Goal: Task Accomplishment & Management: Use online tool/utility

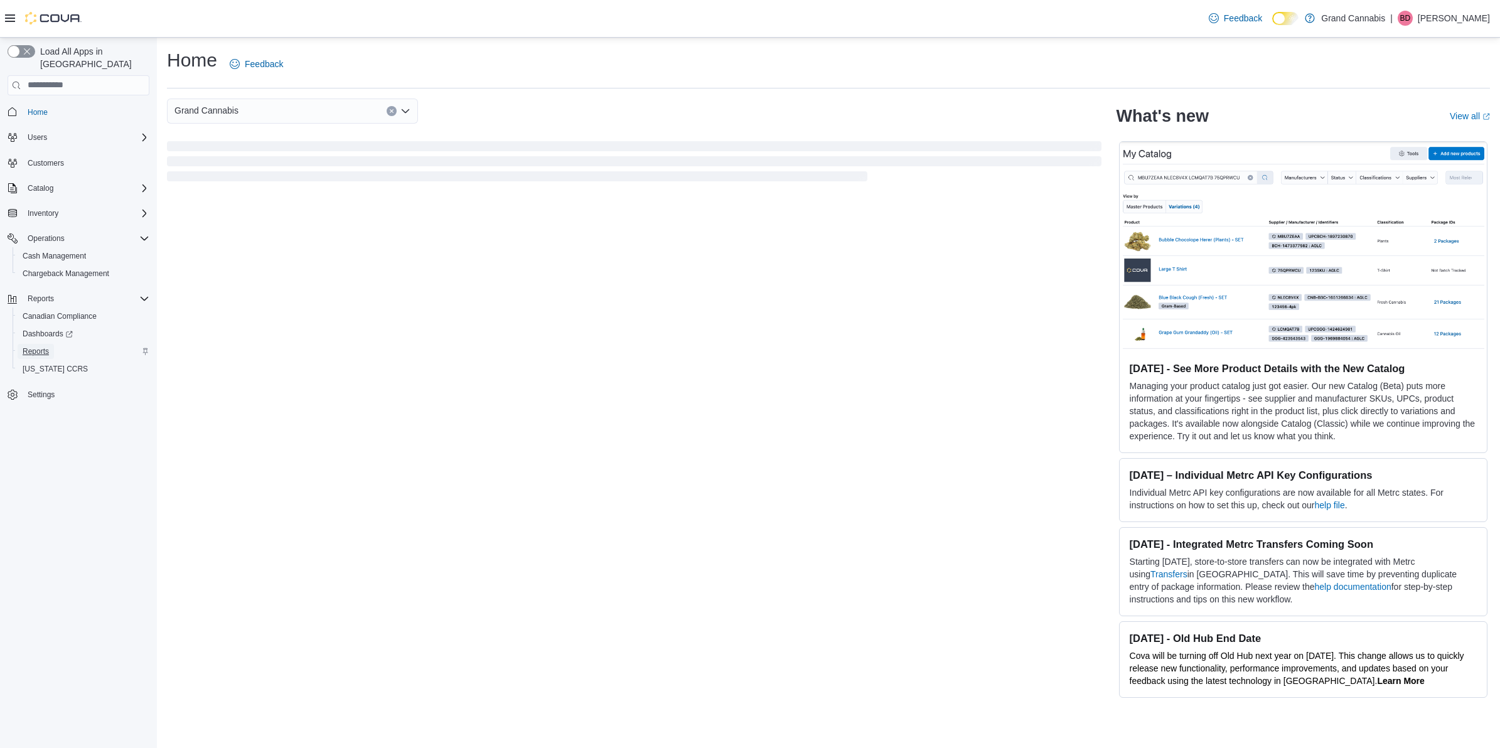
click at [45, 347] on span "Reports" at bounding box center [36, 352] width 26 height 10
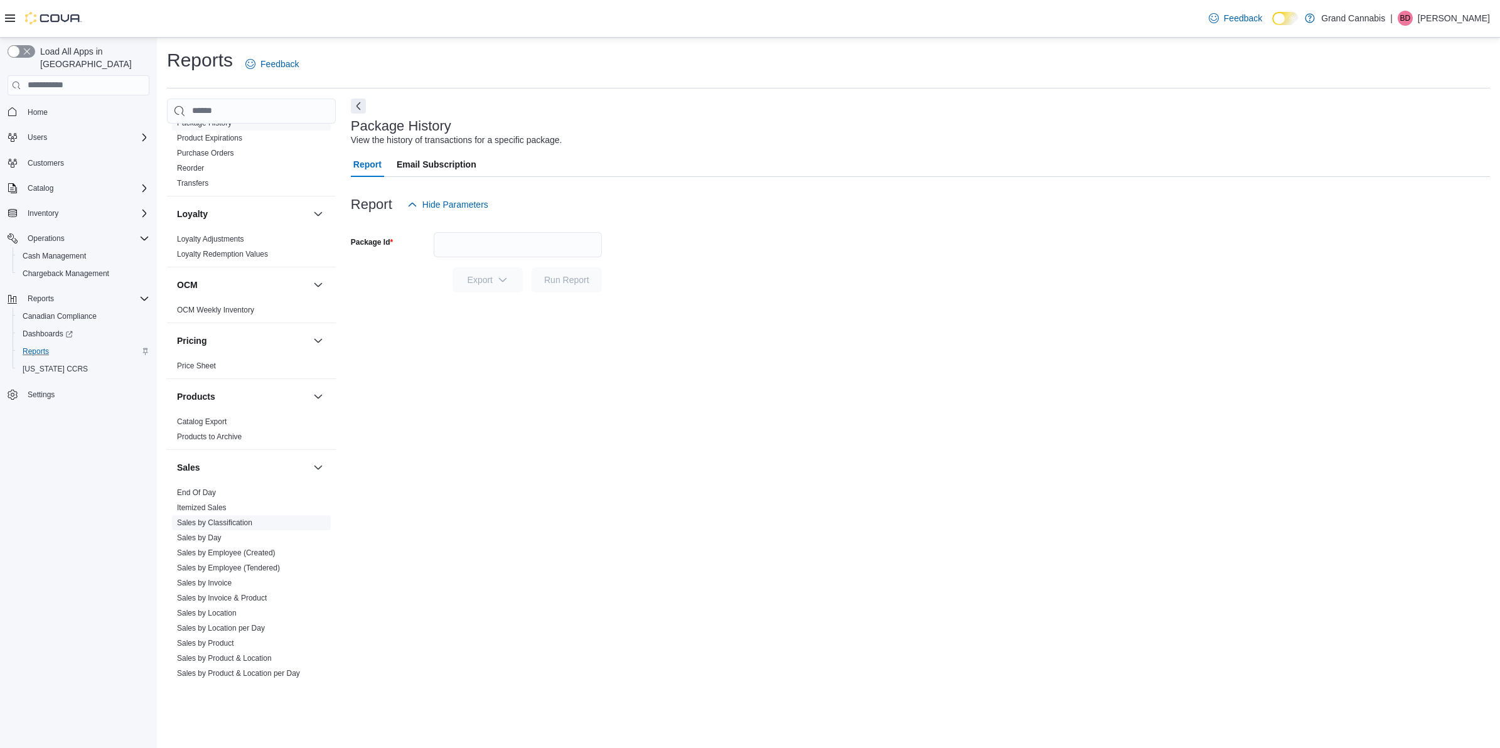
scroll to position [706, 0]
click at [201, 473] on div "Sales" at bounding box center [251, 466] width 169 height 35
click at [199, 487] on link "End Of Day" at bounding box center [196, 491] width 39 height 9
click at [525, 242] on button "[DATE]" at bounding box center [518, 244] width 168 height 25
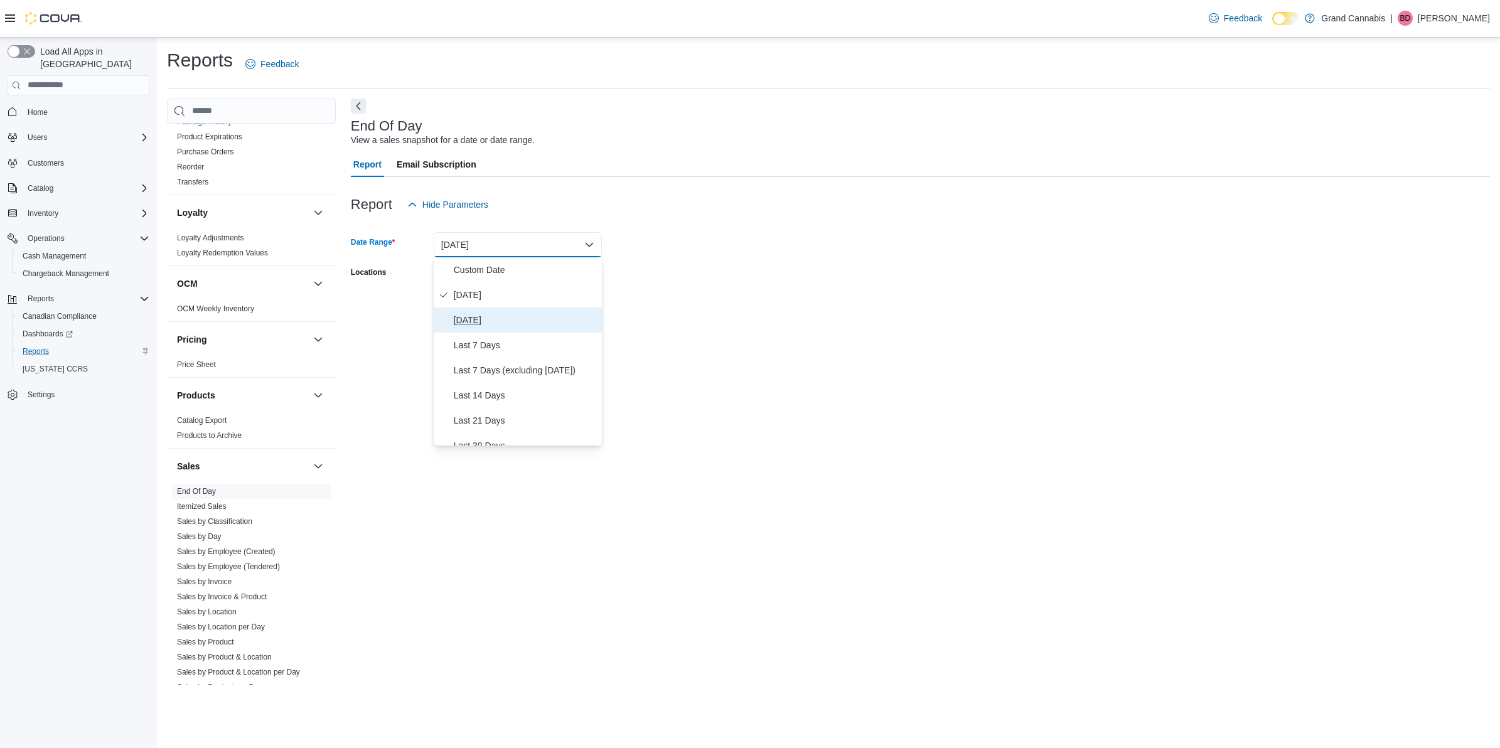
click at [490, 316] on span "[DATE]" at bounding box center [525, 320] width 143 height 15
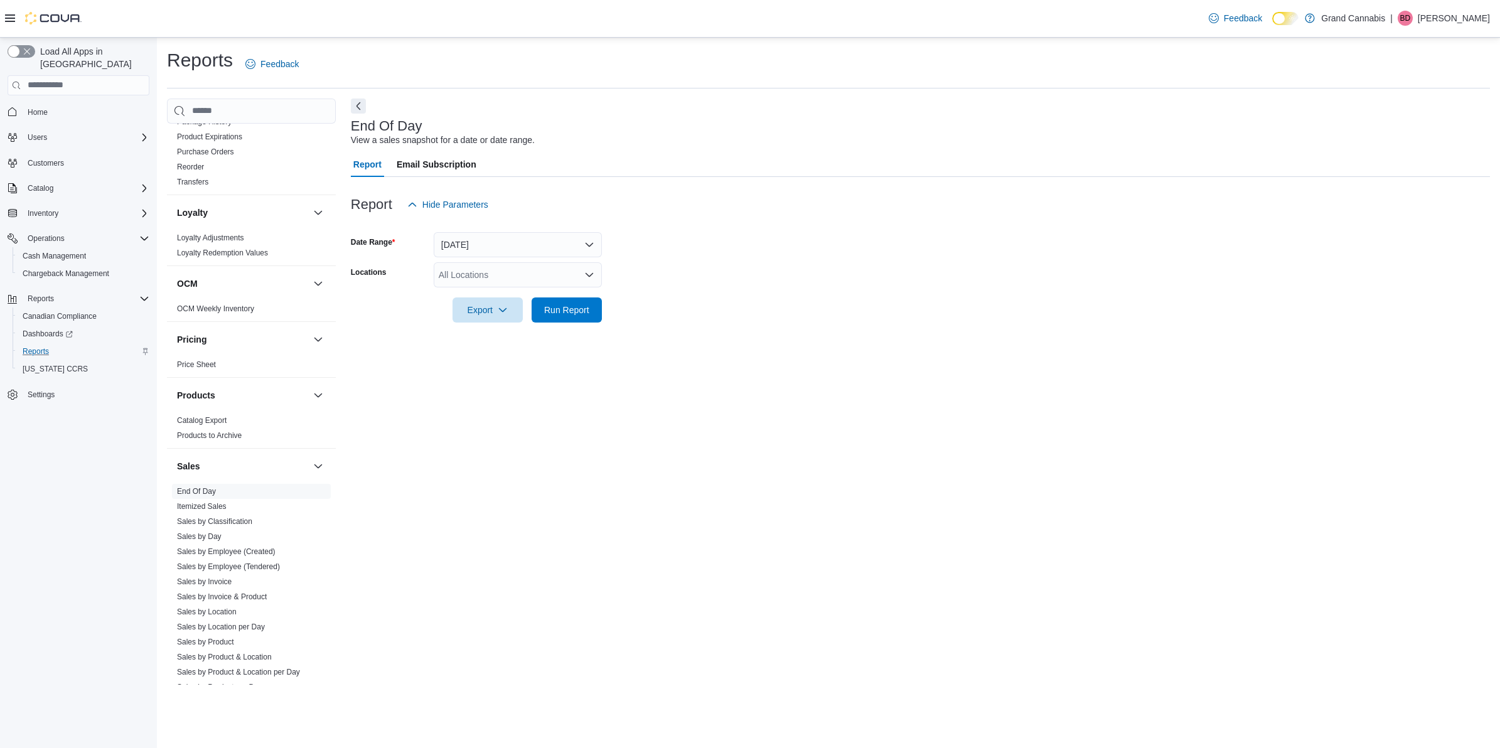
click at [658, 278] on form "Date Range [DATE] Locations All Locations Export Run Report" at bounding box center [920, 269] width 1139 height 105
click at [556, 277] on div "All Locations" at bounding box center [518, 274] width 168 height 25
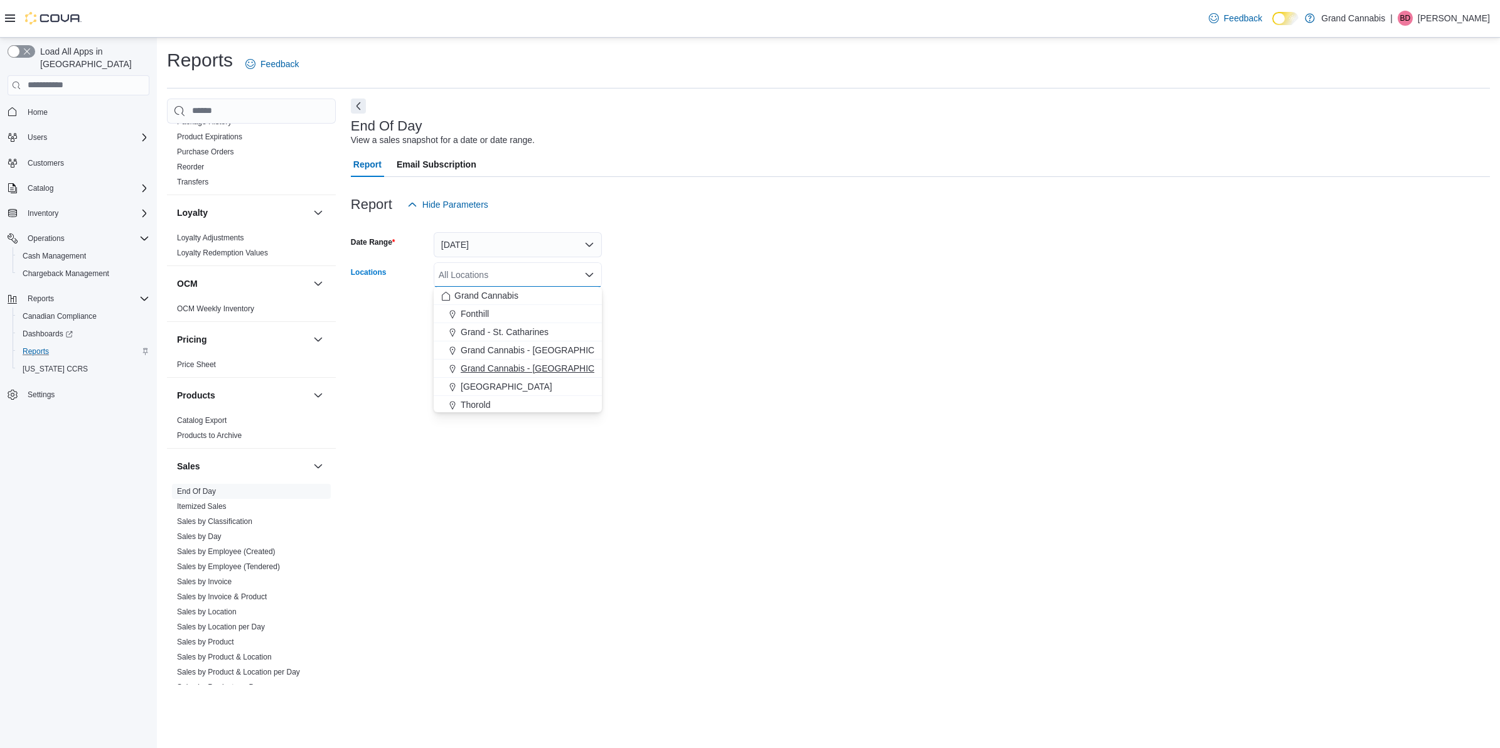
click at [539, 369] on span "Grand Cannabis - [GEOGRAPHIC_DATA]" at bounding box center [542, 368] width 163 height 13
click at [591, 463] on div "End Of Day View a sales snapshot for a date or date range. Report Email Subscri…" at bounding box center [920, 392] width 1139 height 586
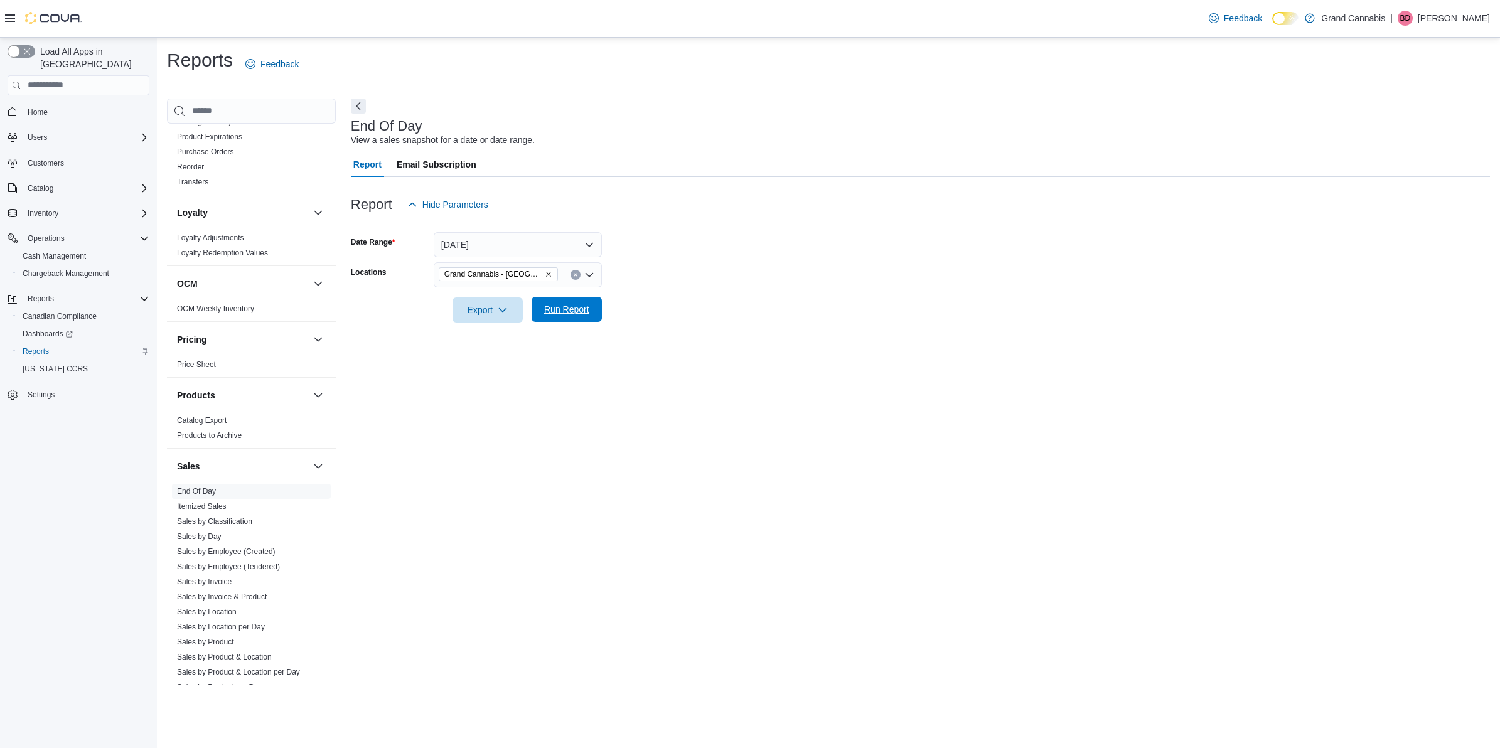
click at [582, 317] on span "Run Report" at bounding box center [566, 309] width 55 height 25
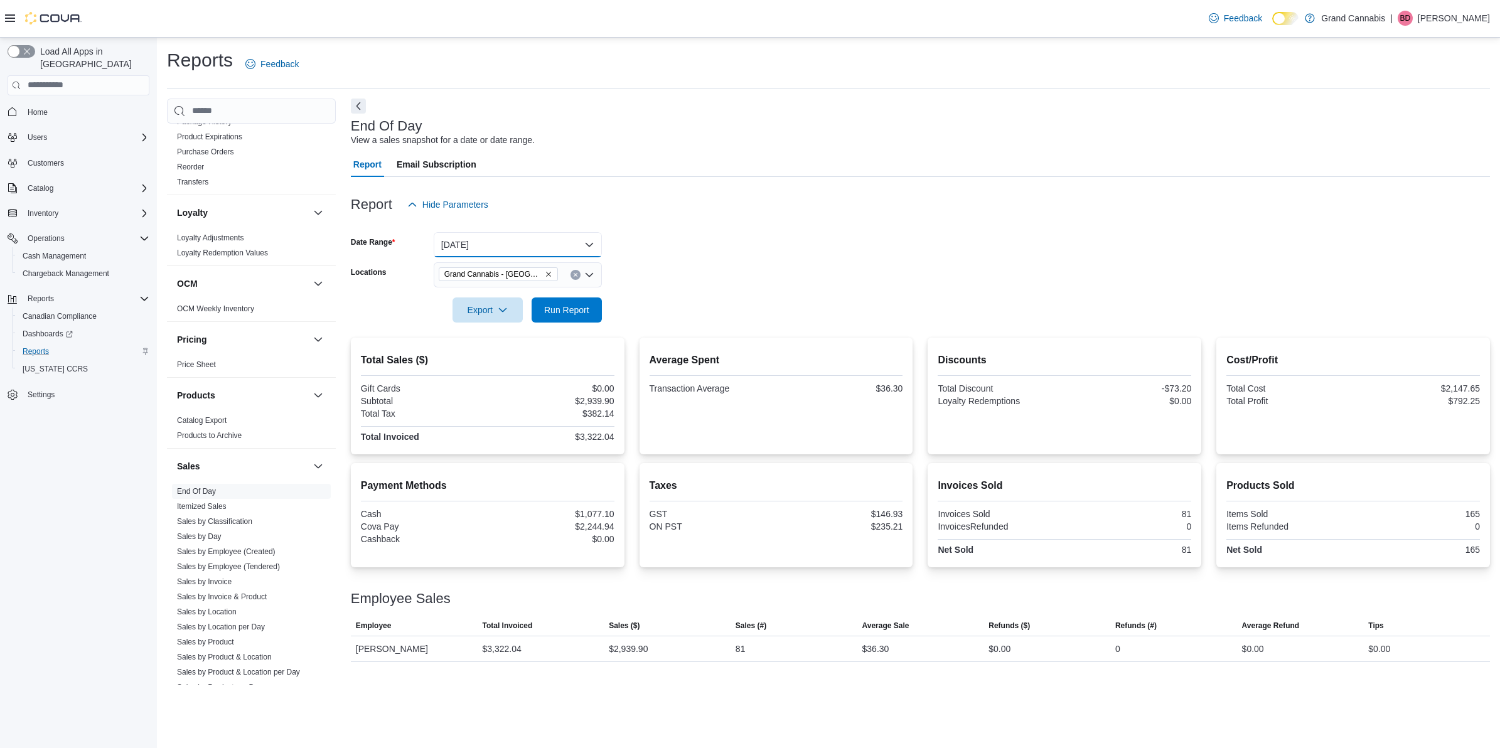
click at [515, 237] on button "[DATE]" at bounding box center [518, 244] width 168 height 25
click at [478, 290] on span "[DATE]" at bounding box center [525, 295] width 143 height 15
click at [490, 239] on button "[DATE]" at bounding box center [518, 244] width 168 height 25
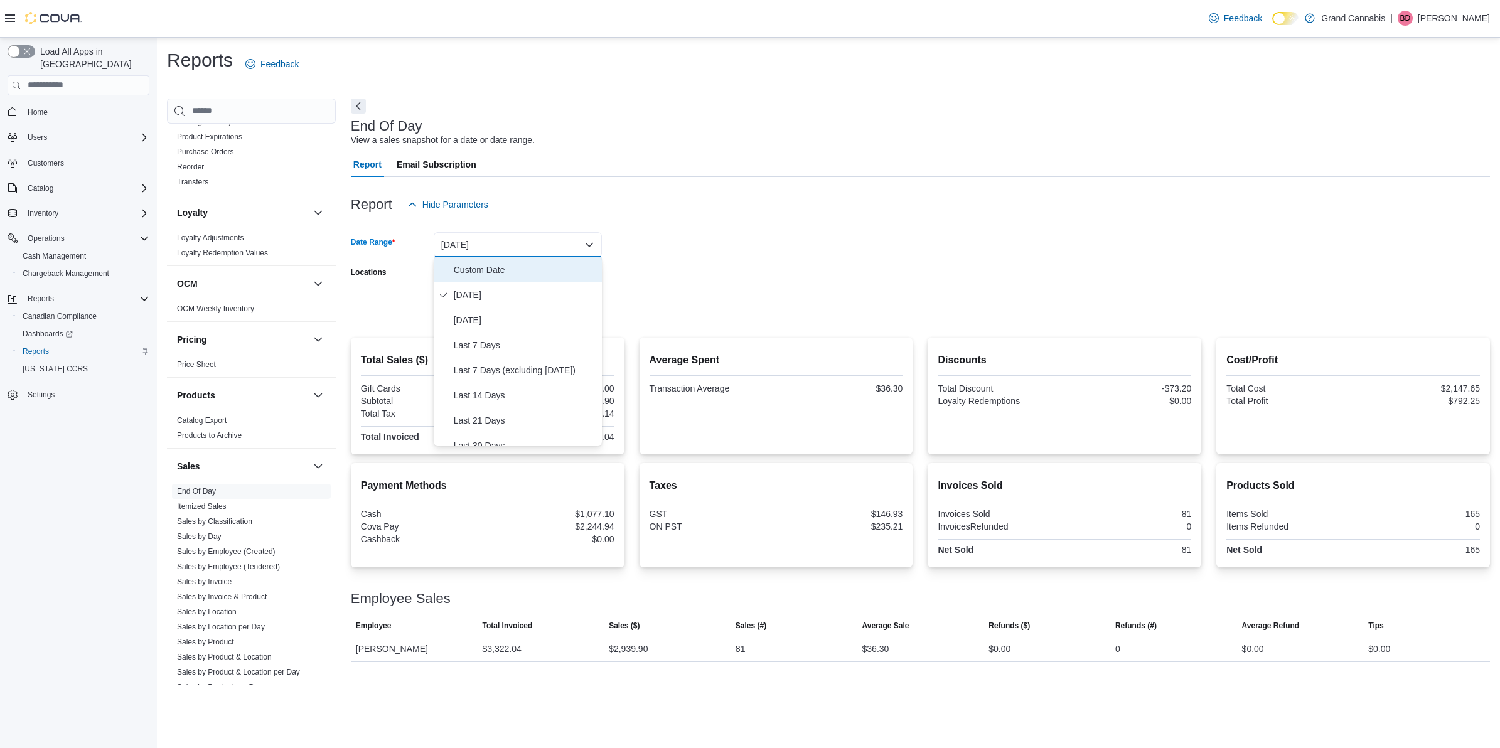
click at [490, 269] on span "Custom Date" at bounding box center [525, 269] width 143 height 15
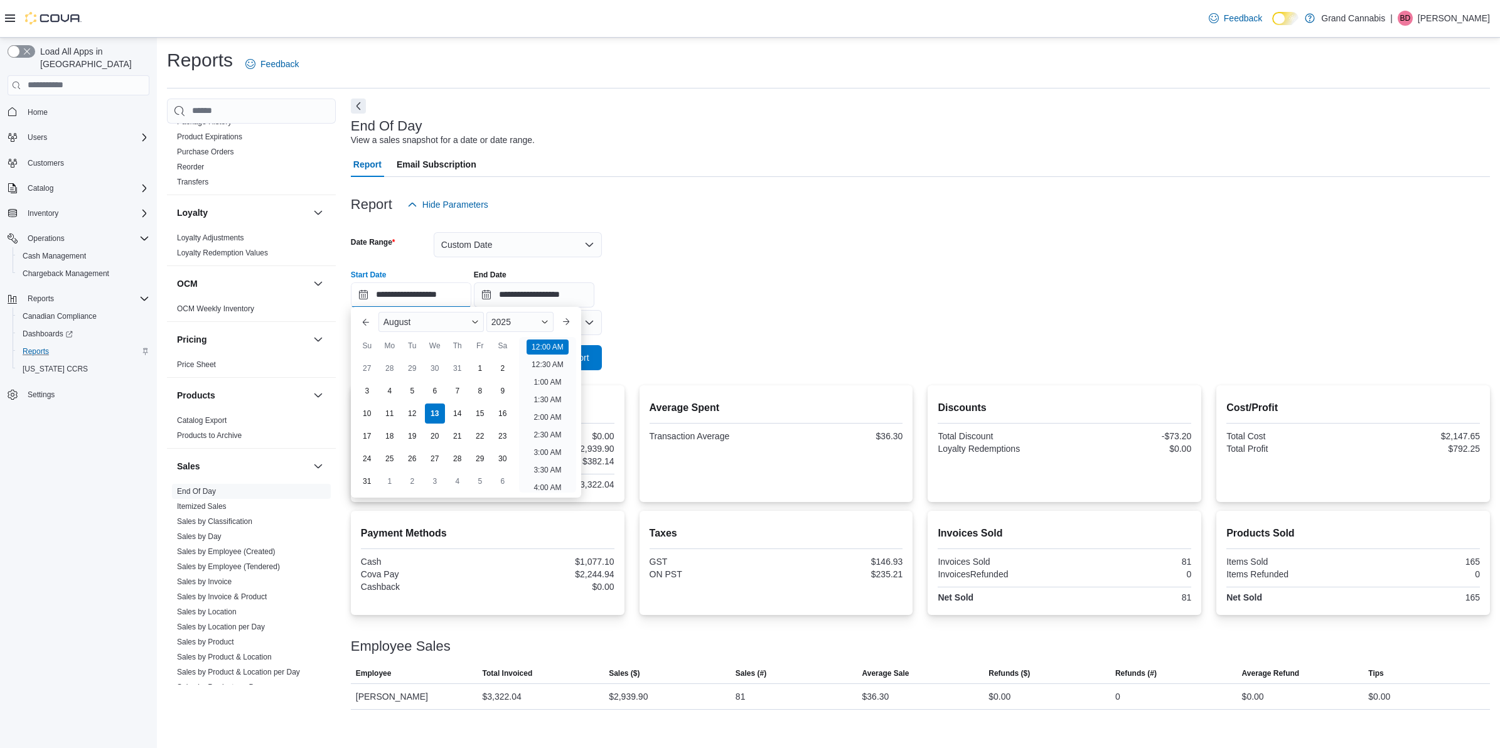
click at [389, 292] on input "**********" at bounding box center [411, 295] width 121 height 25
click at [386, 407] on div "11" at bounding box center [390, 414] width 22 height 22
type input "**********"
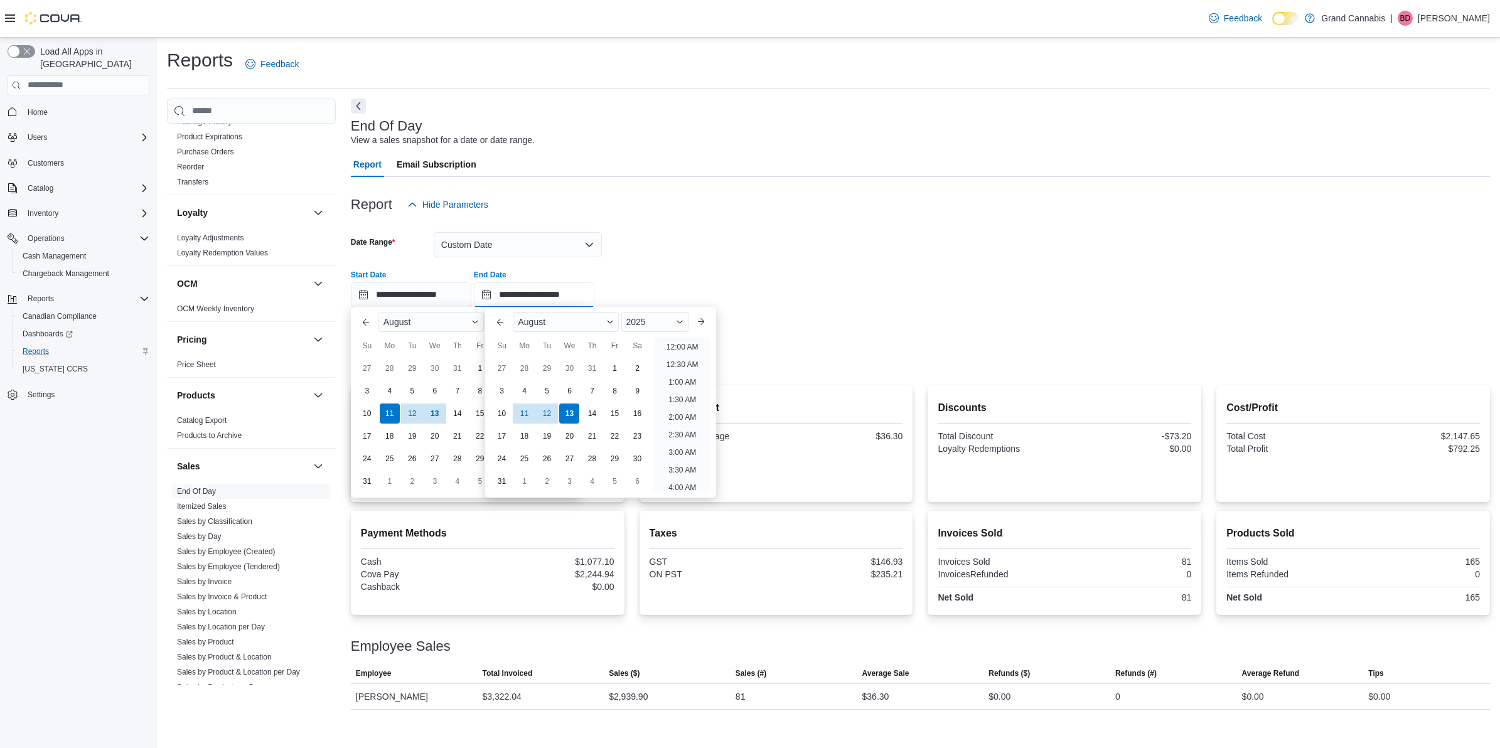
click at [546, 295] on input "**********" at bounding box center [534, 295] width 121 height 25
click at [524, 412] on div "11" at bounding box center [525, 414] width 22 height 22
type input "**********"
click at [720, 256] on form "**********" at bounding box center [920, 293] width 1139 height 153
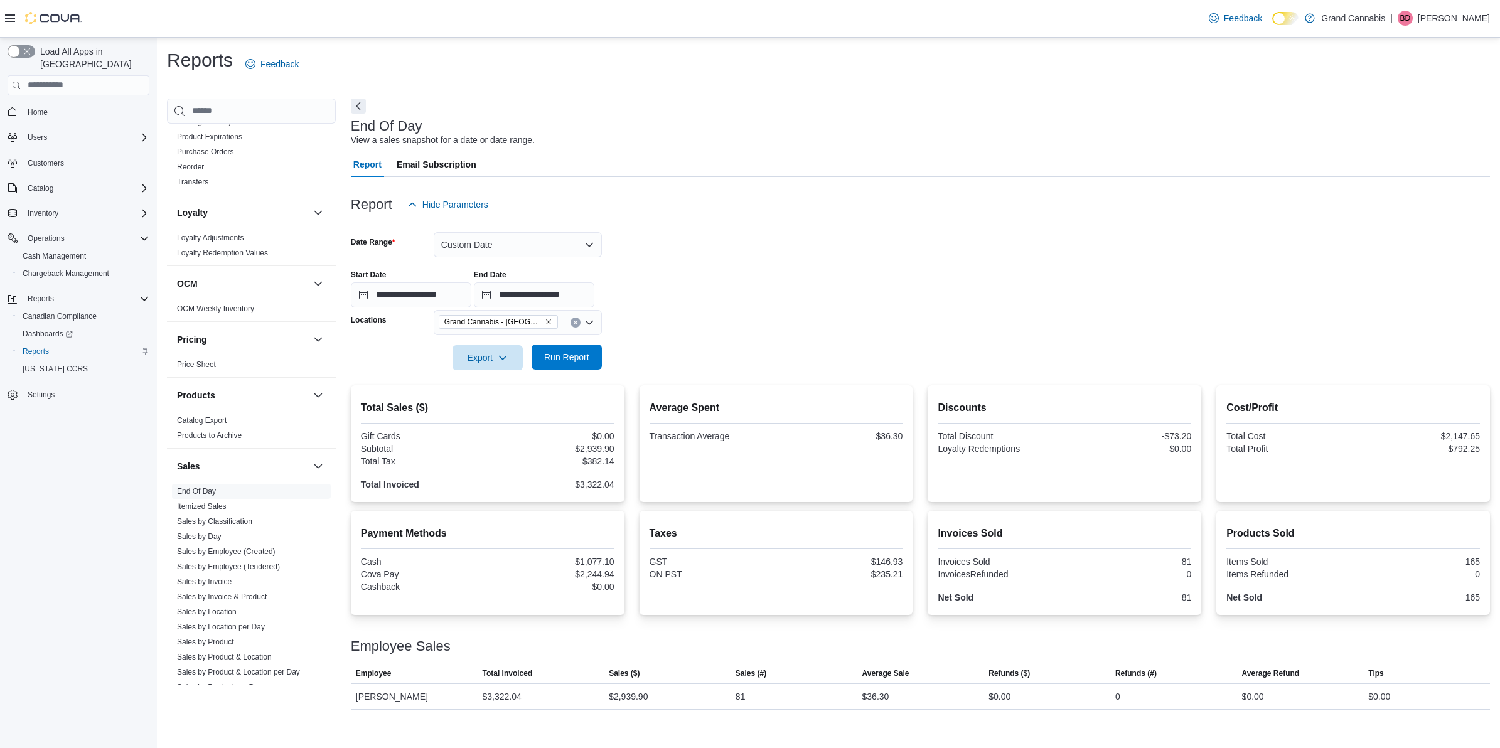
click at [587, 356] on span "Run Report" at bounding box center [566, 357] width 45 height 13
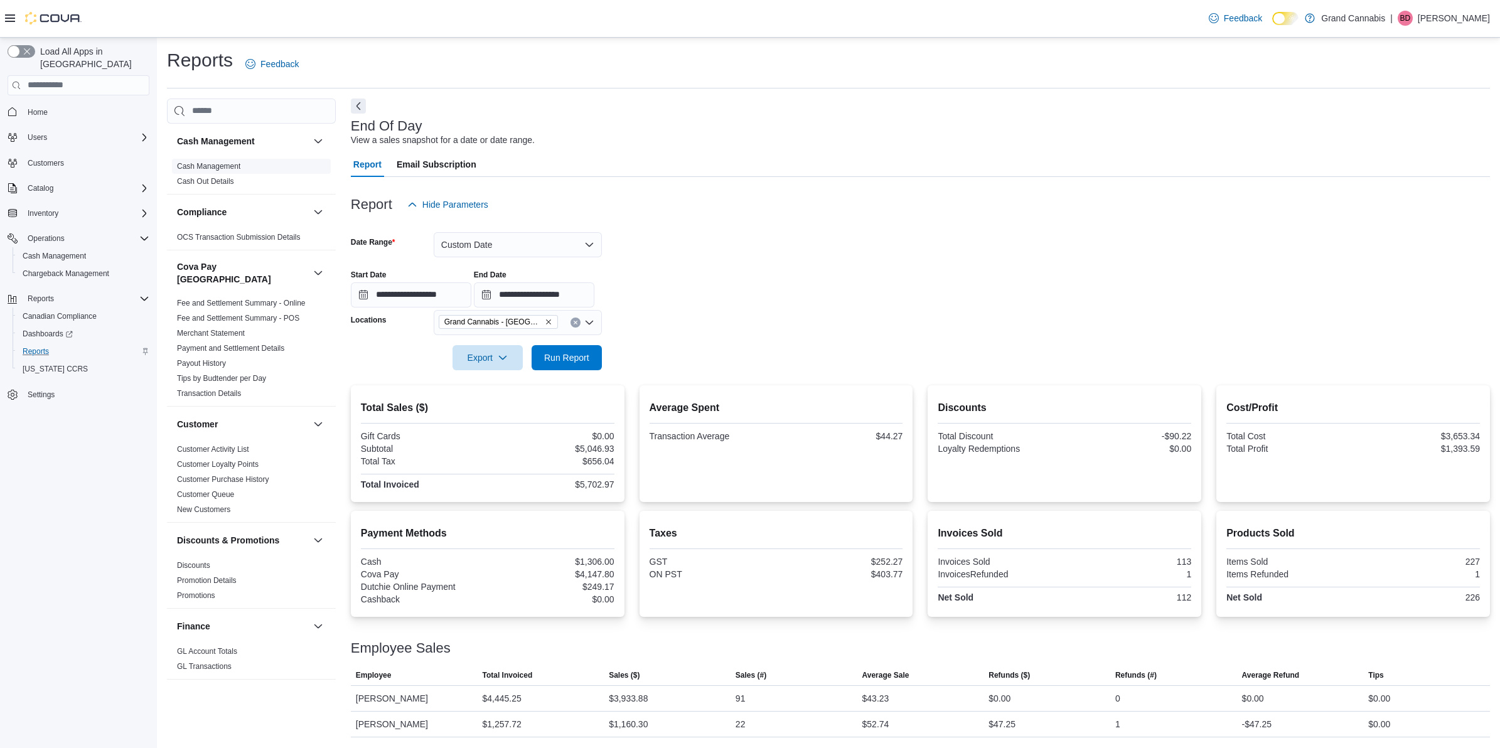
click at [222, 173] on span "Cash Management" at bounding box center [251, 166] width 159 height 15
click at [226, 162] on link "Cash Management" at bounding box center [208, 166] width 63 height 9
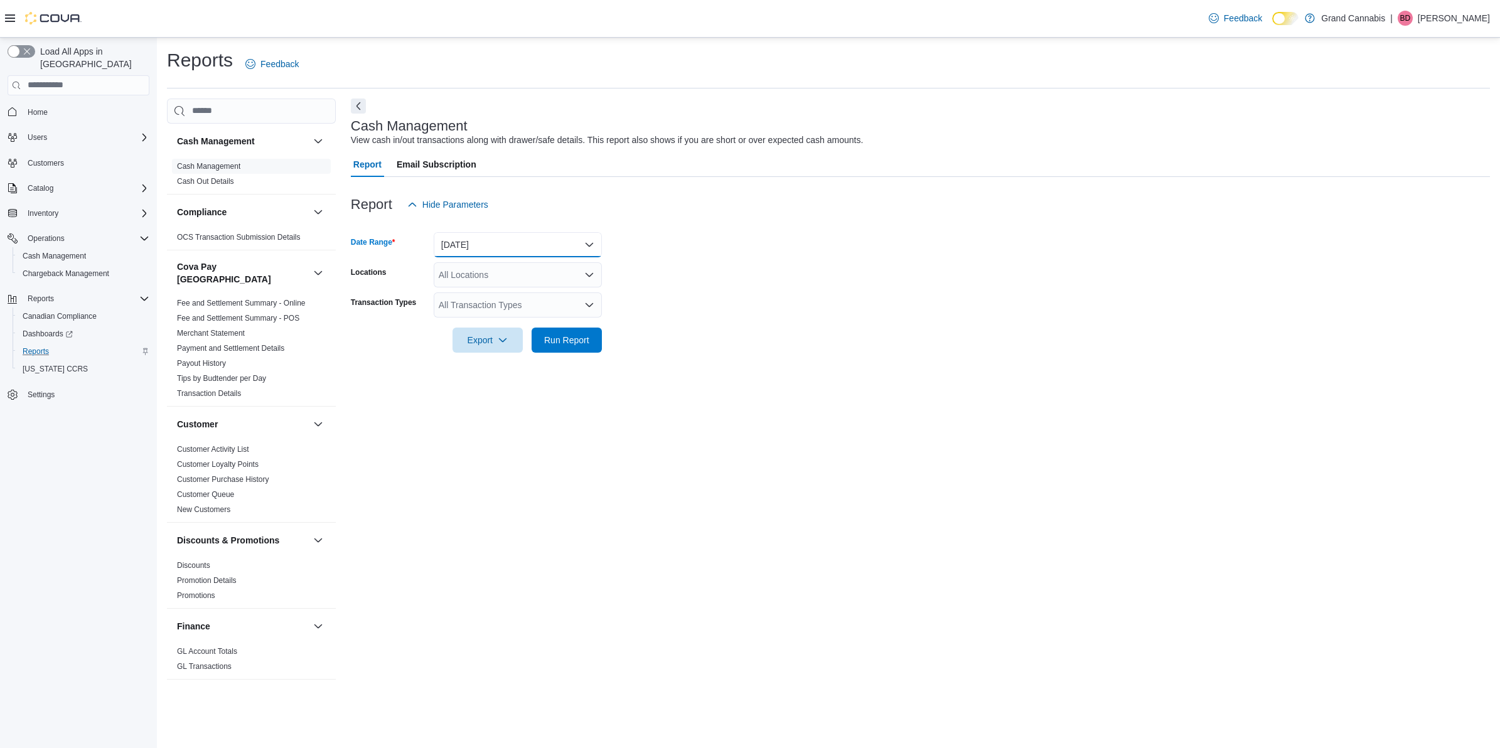
click at [475, 252] on button "[DATE]" at bounding box center [518, 244] width 168 height 25
click at [487, 314] on span "[DATE]" at bounding box center [525, 320] width 143 height 15
click at [864, 283] on form "Date Range [DATE] Locations All Locations Transaction Types All Transaction Typ…" at bounding box center [920, 285] width 1139 height 136
click at [556, 279] on div "All Locations" at bounding box center [518, 274] width 168 height 25
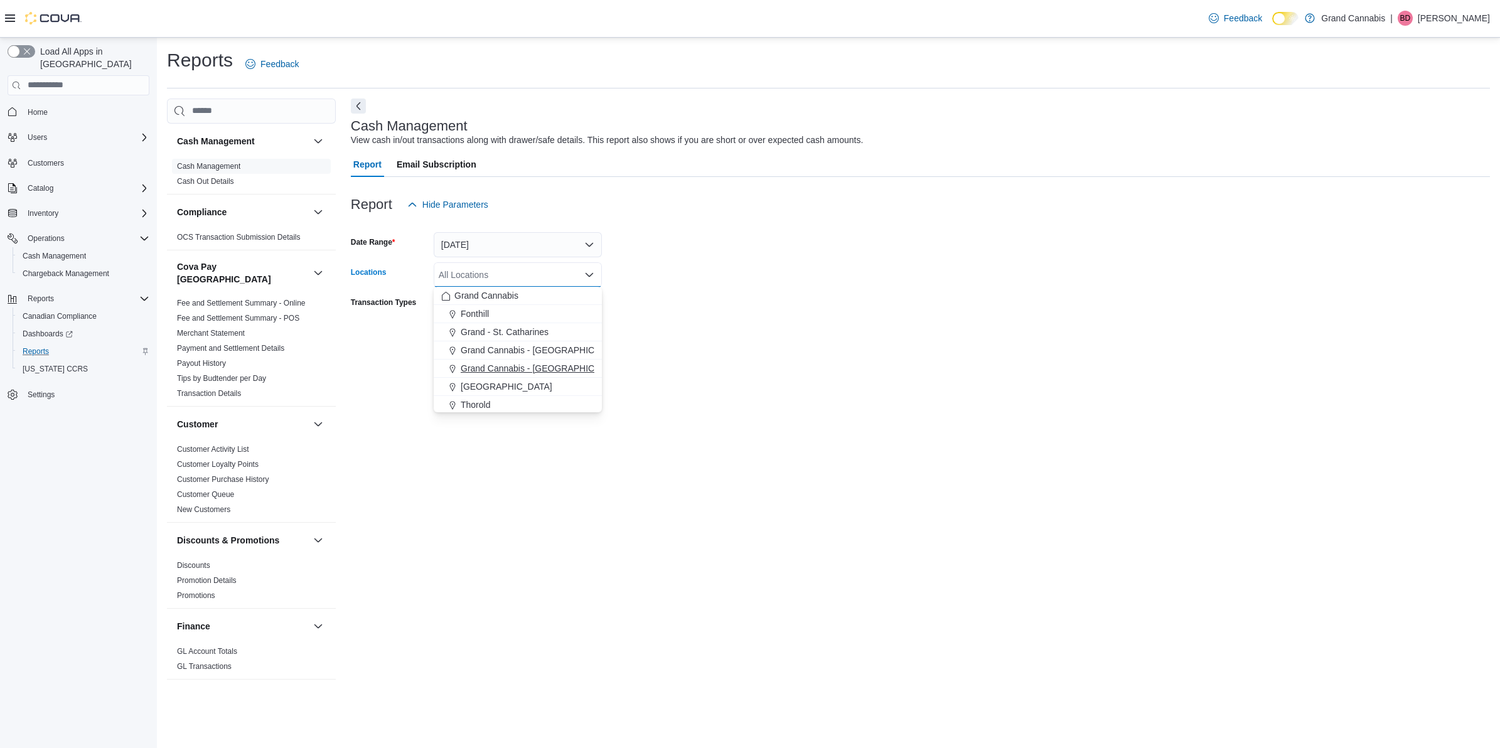
click at [551, 366] on span "Grand Cannabis - [GEOGRAPHIC_DATA]" at bounding box center [542, 368] width 163 height 13
click at [686, 333] on form "Date Range [DATE] Locations [GEOGRAPHIC_DATA] - [GEOGRAPHIC_DATA] Combo box. Se…" at bounding box center [920, 285] width 1139 height 136
click at [549, 339] on span "Run Report" at bounding box center [566, 339] width 45 height 13
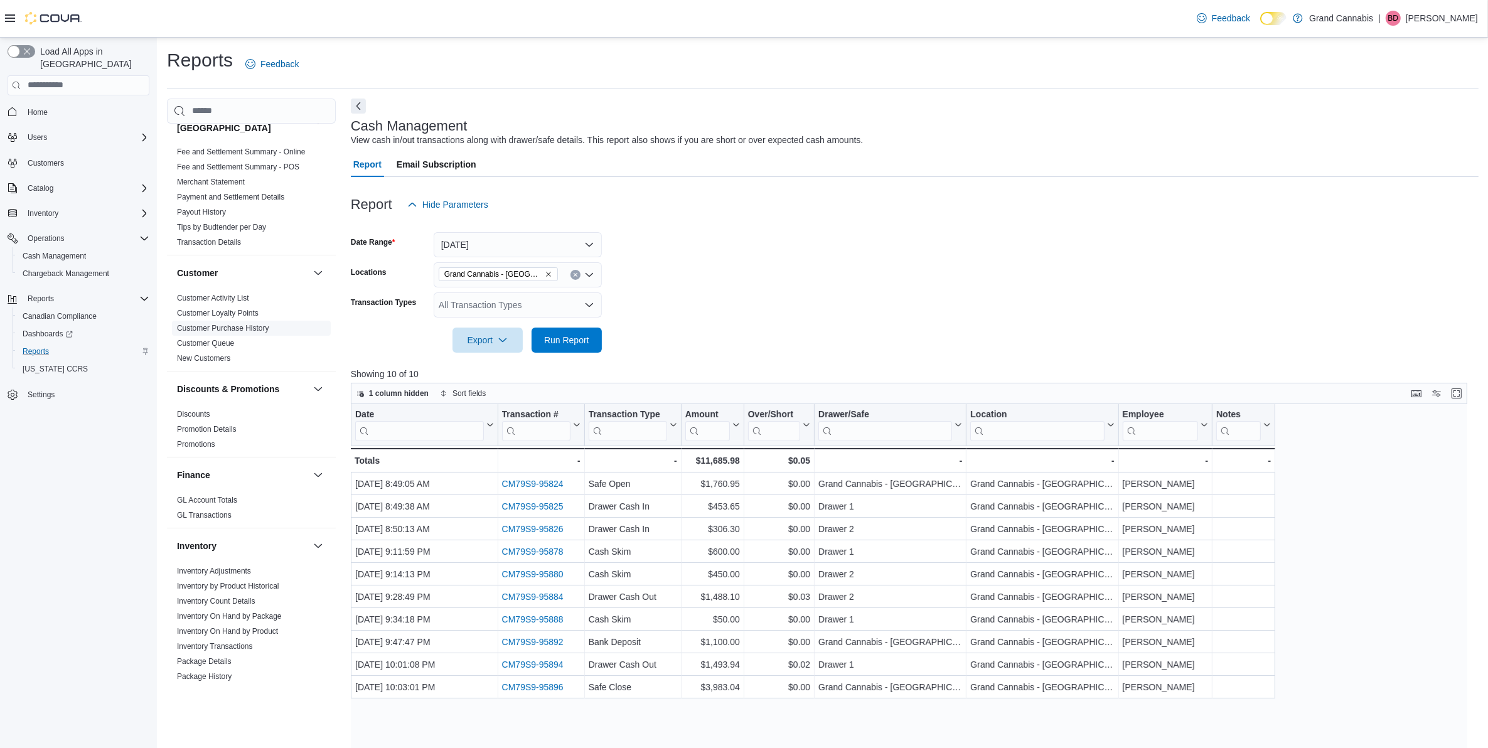
scroll to position [157, 0]
click at [208, 490] on link "GL Account Totals" at bounding box center [207, 494] width 60 height 9
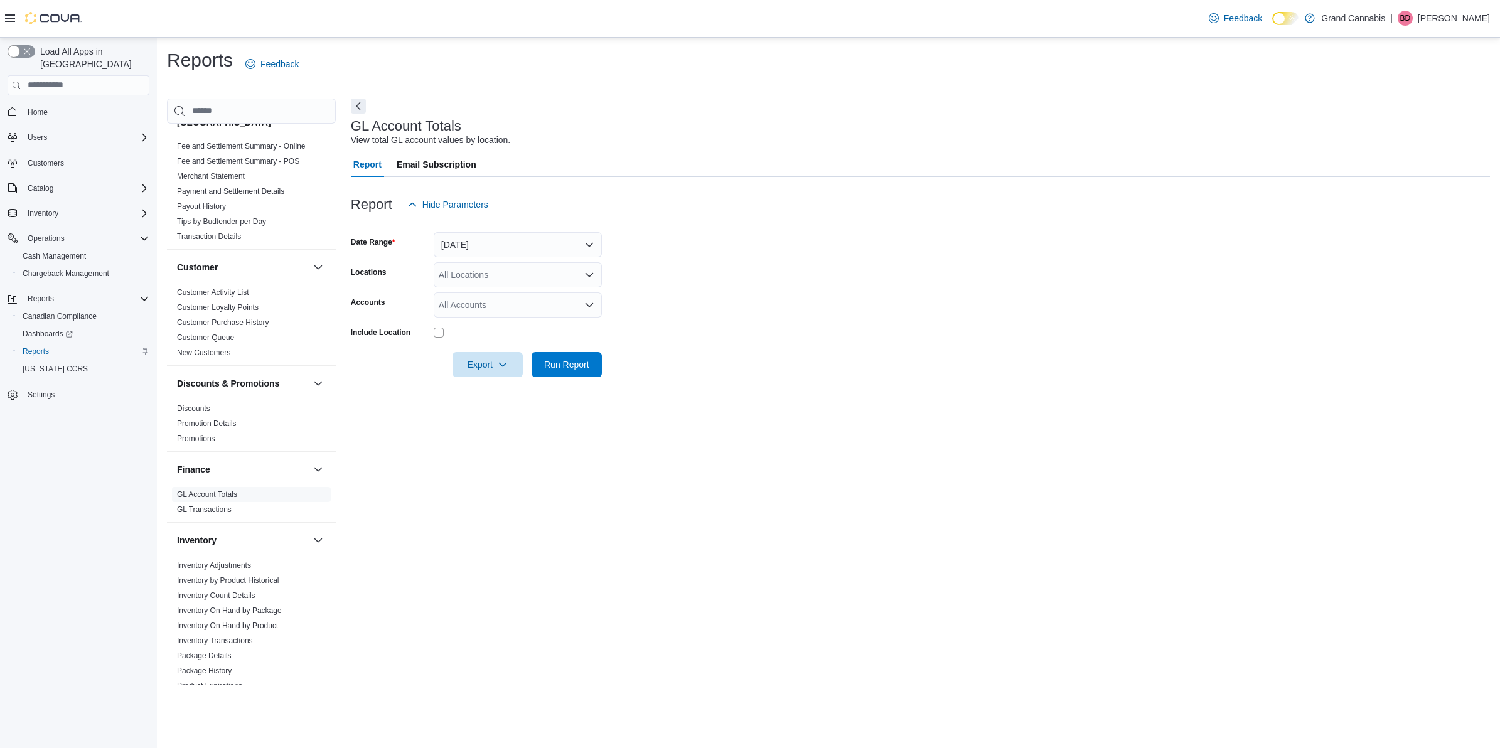
click at [503, 277] on div "All Locations" at bounding box center [518, 274] width 168 height 25
click at [519, 361] on button "Grand Cannabis - [GEOGRAPHIC_DATA]" at bounding box center [518, 369] width 168 height 18
click at [910, 390] on div at bounding box center [920, 384] width 1139 height 15
click at [560, 365] on span "Run Report" at bounding box center [566, 364] width 45 height 13
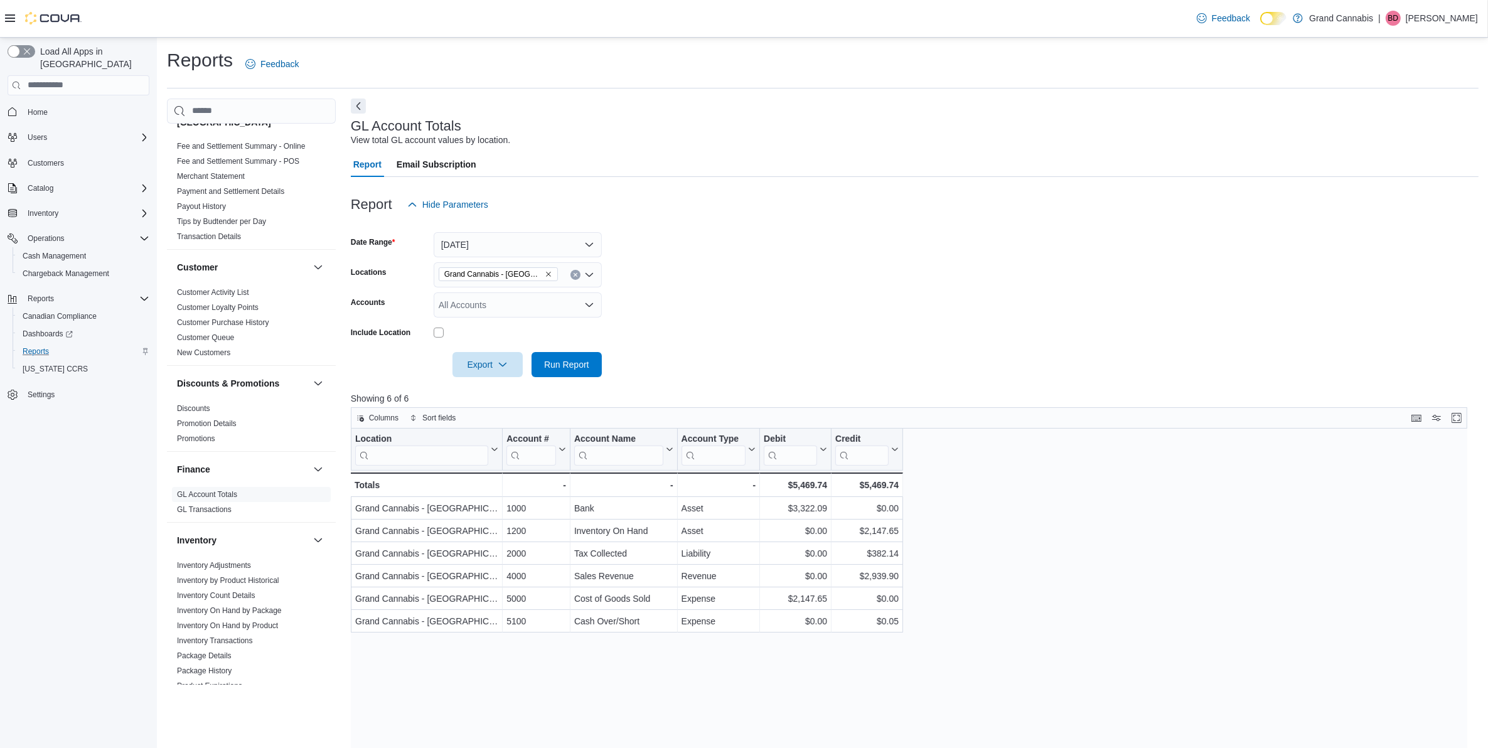
click at [1022, 339] on form "Date Range [DATE] Locations [GEOGRAPHIC_DATA] - [GEOGRAPHIC_DATA] Accounts All …" at bounding box center [915, 297] width 1128 height 160
